Goal: Unclear: Browse casually

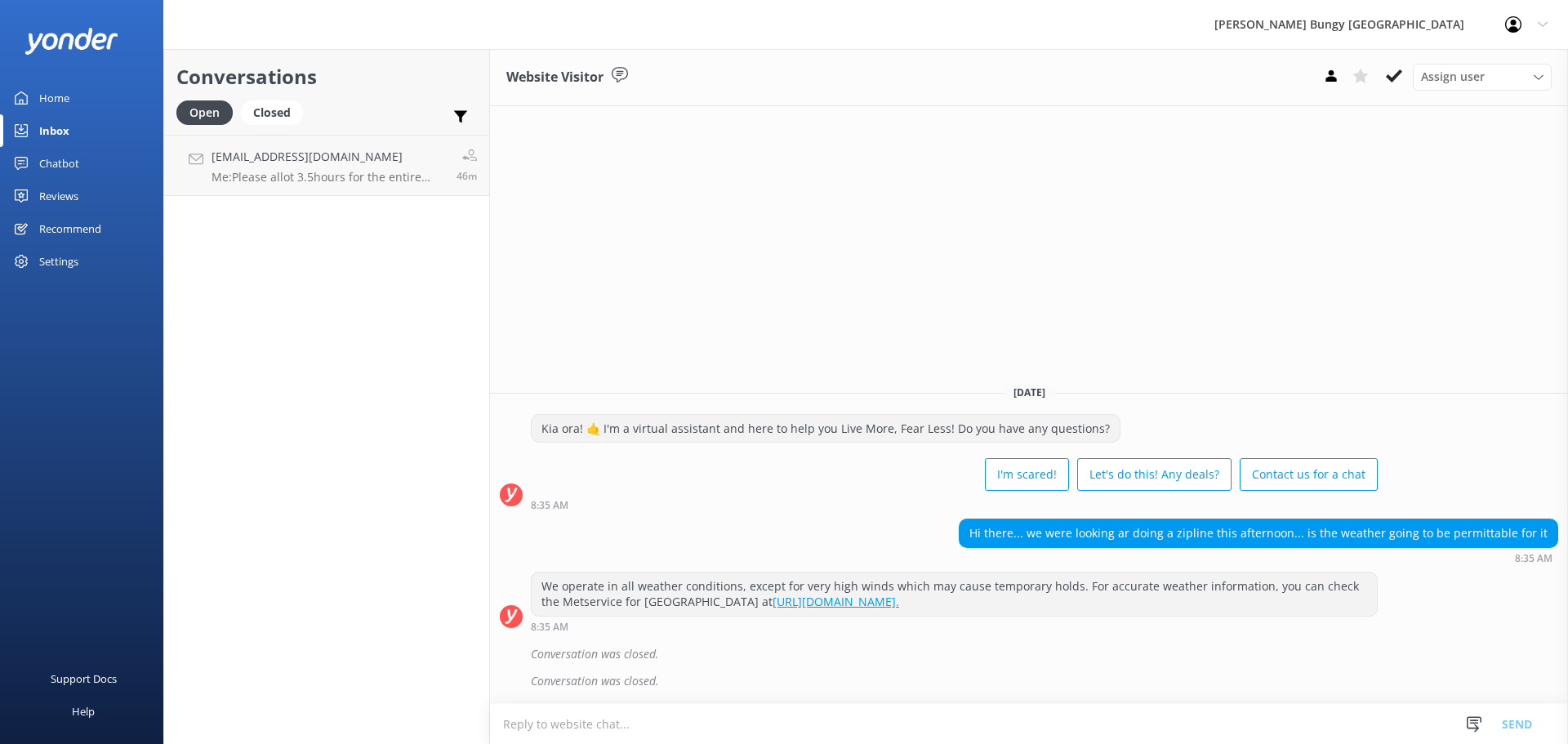
click at [1185, 211] on div "Website Visitor Assign user [PERSON_NAME] [PERSON_NAME] Tech Admin [PERSON_NAME…" at bounding box center [1029, 397] width 1078 height 696
